Goal: Find specific page/section: Find specific page/section

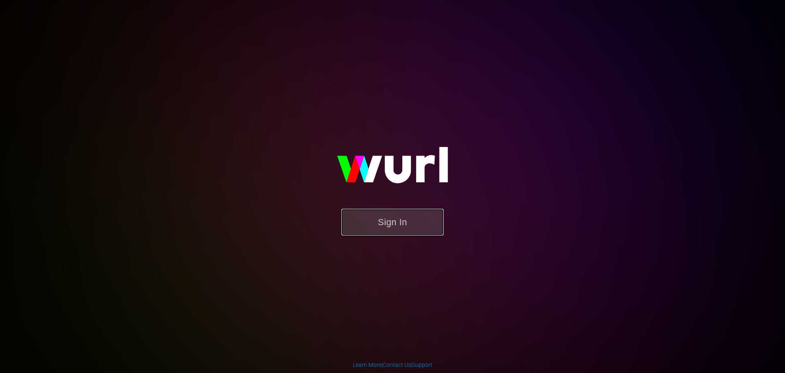
click at [420, 227] on button "Sign In" at bounding box center [393, 222] width 102 height 27
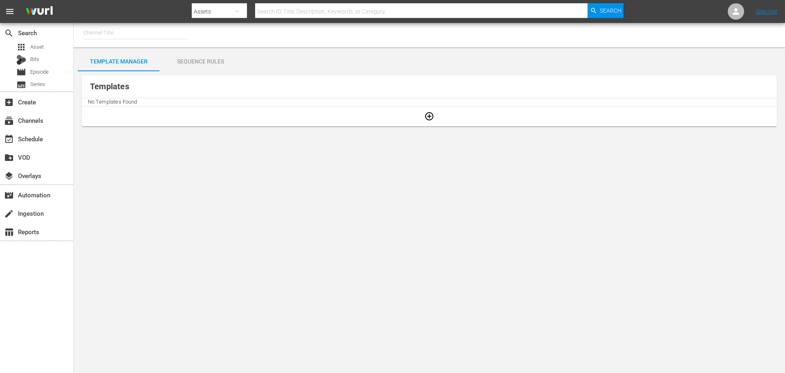
type input "Grjngo - G,A,S (1302)"
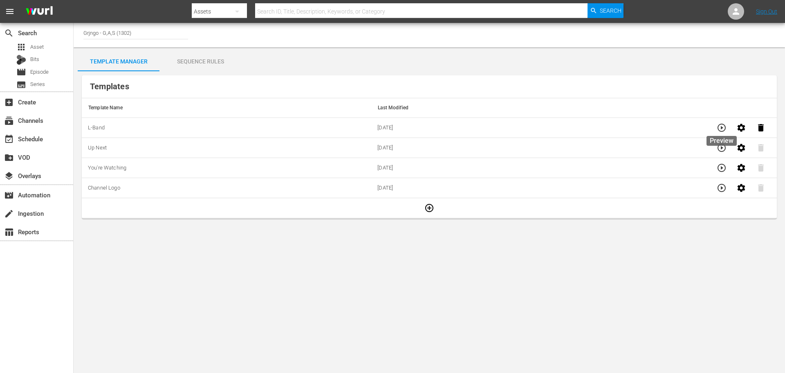
click at [722, 126] on icon "button" at bounding box center [722, 128] width 10 height 10
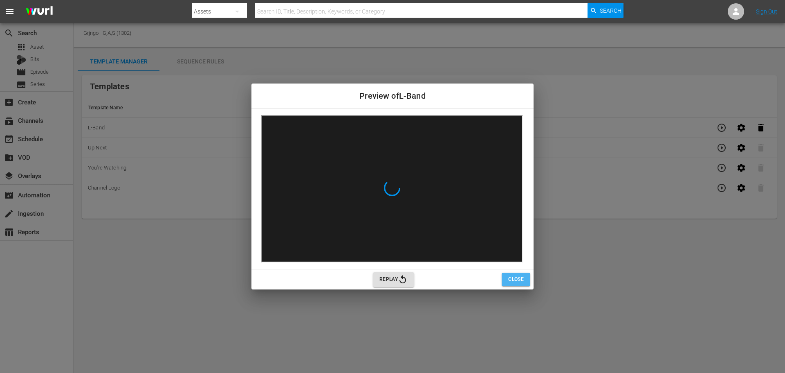
click at [518, 277] on span "Close" at bounding box center [516, 279] width 16 height 9
